Goal: Information Seeking & Learning: Understand process/instructions

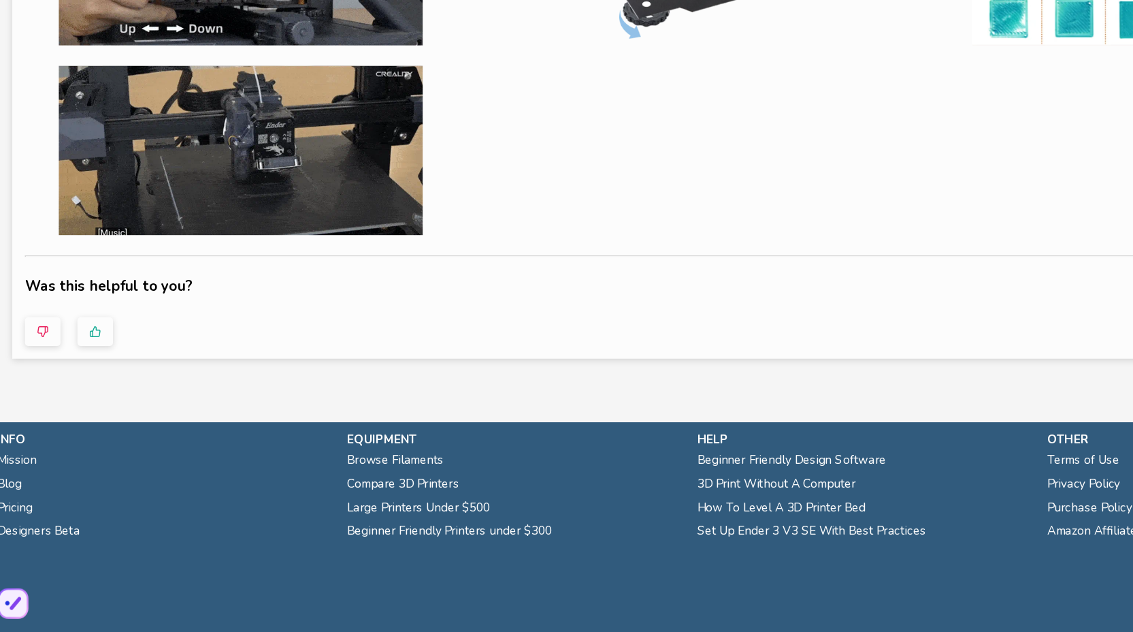
scroll to position [688, 0]
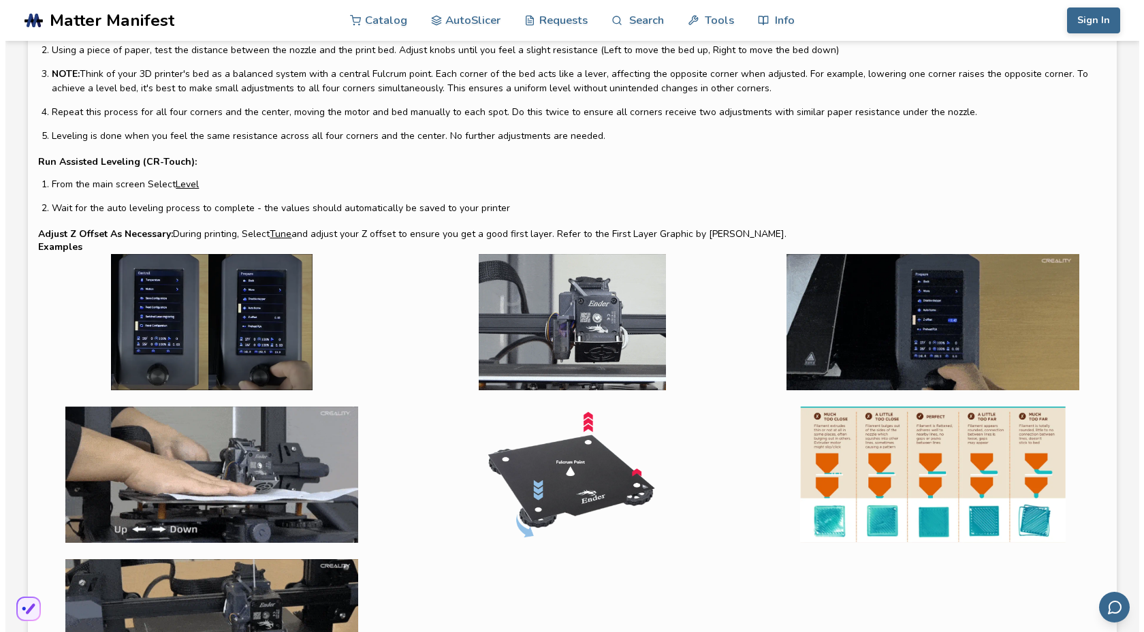
scroll to position [359, 0]
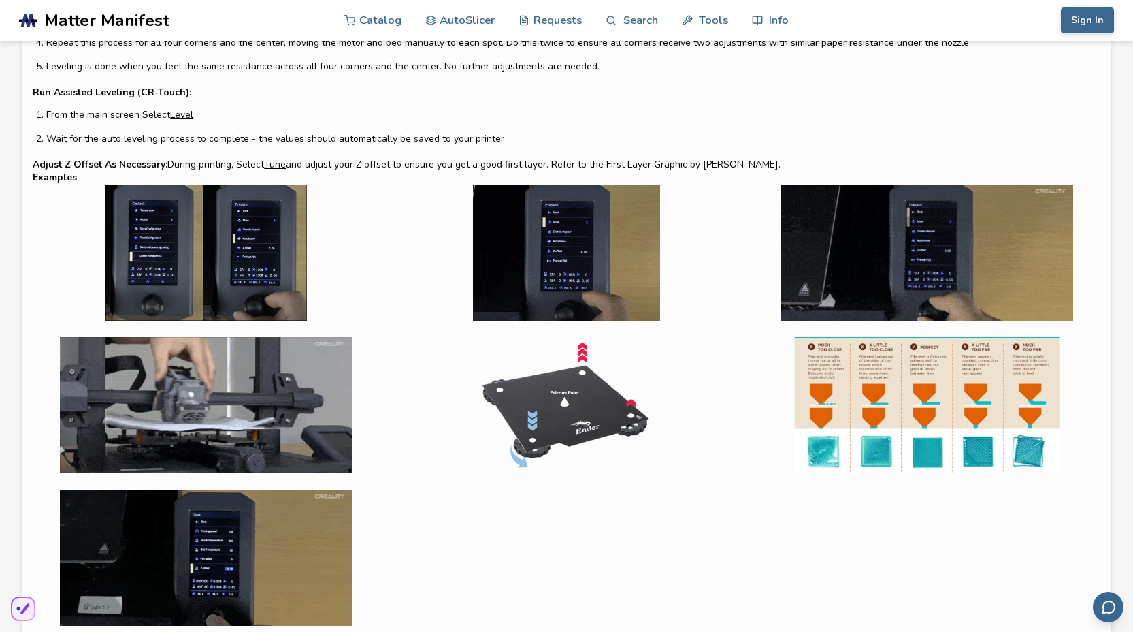
click at [1013, 389] on img at bounding box center [927, 405] width 346 height 136
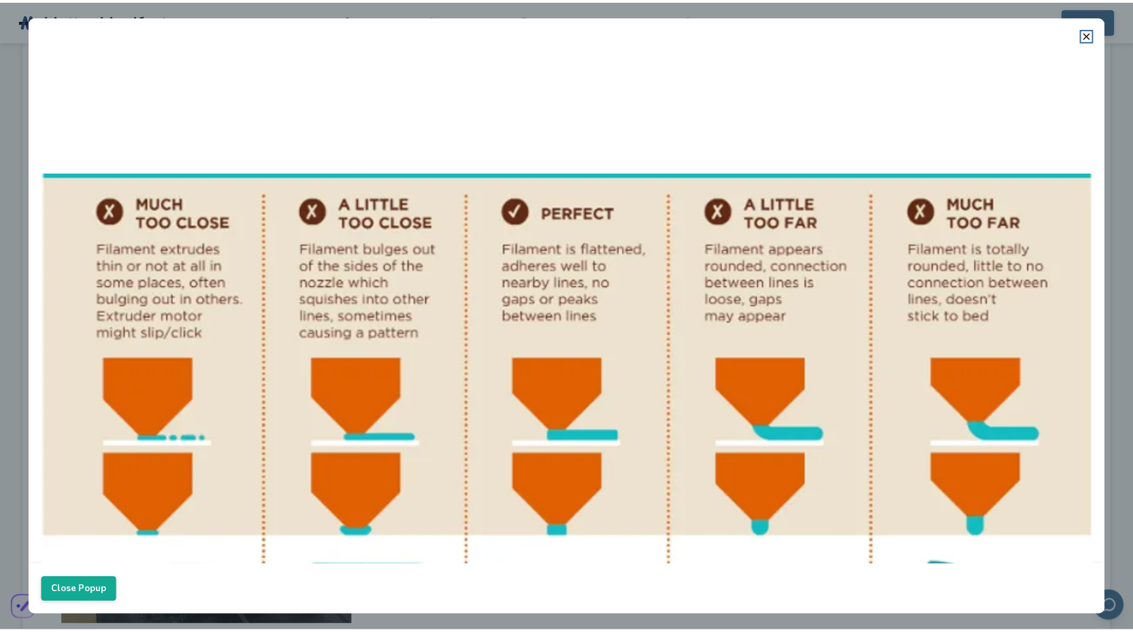
scroll to position [306, 0]
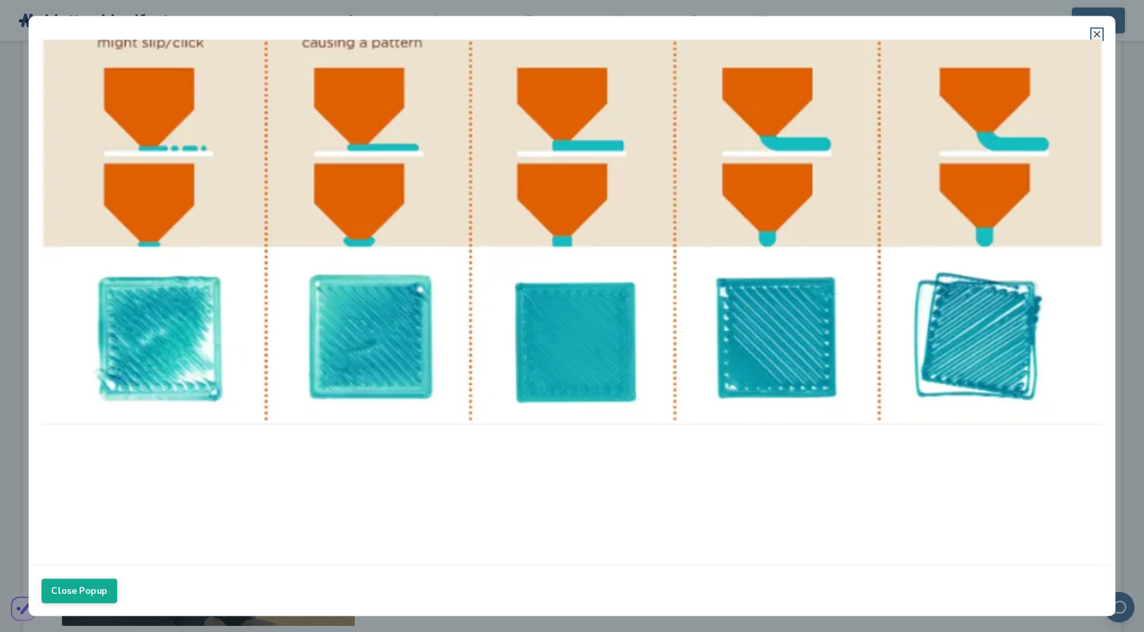
click at [1095, 32] on line at bounding box center [1096, 33] width 5 height 5
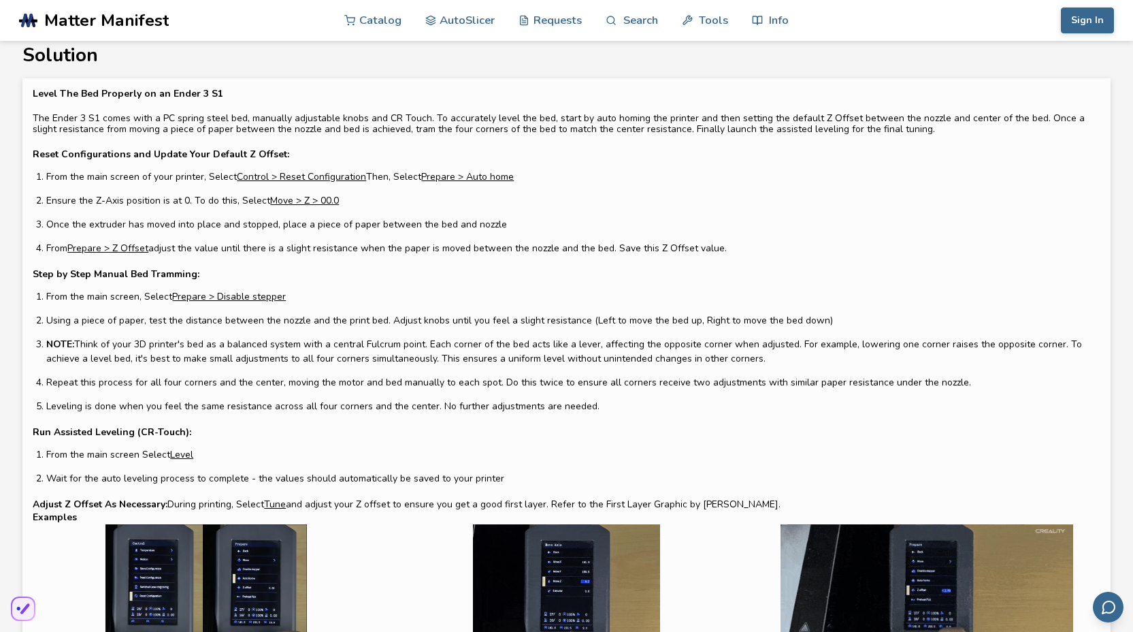
scroll to position [0, 0]
